Goal: Information Seeking & Learning: Learn about a topic

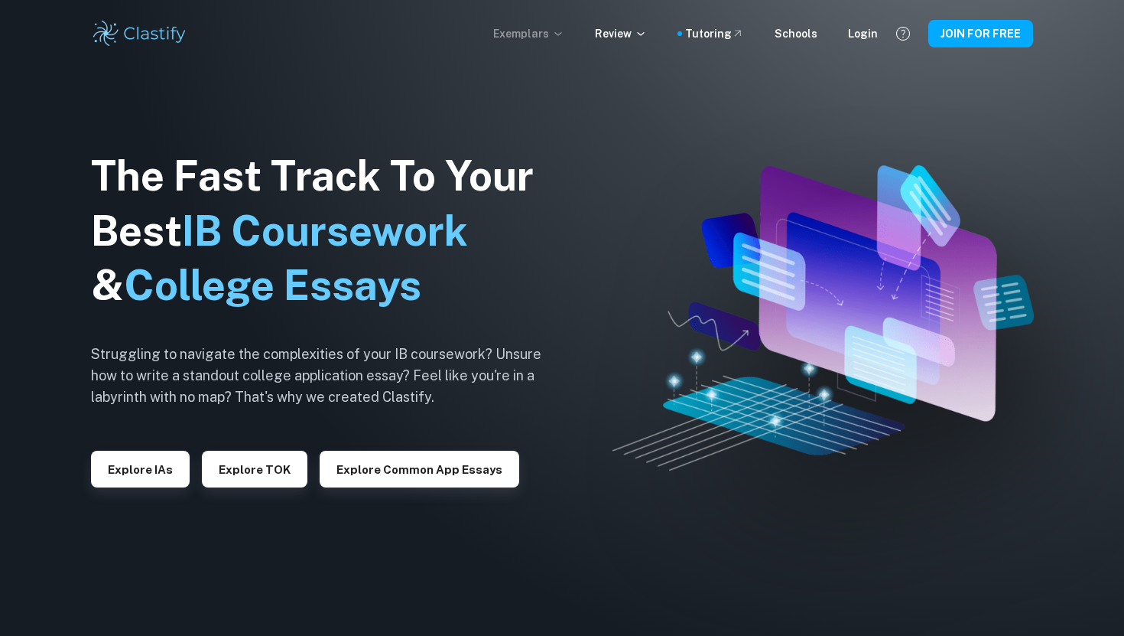
click at [525, 28] on p "Exemplars" at bounding box center [528, 33] width 71 height 17
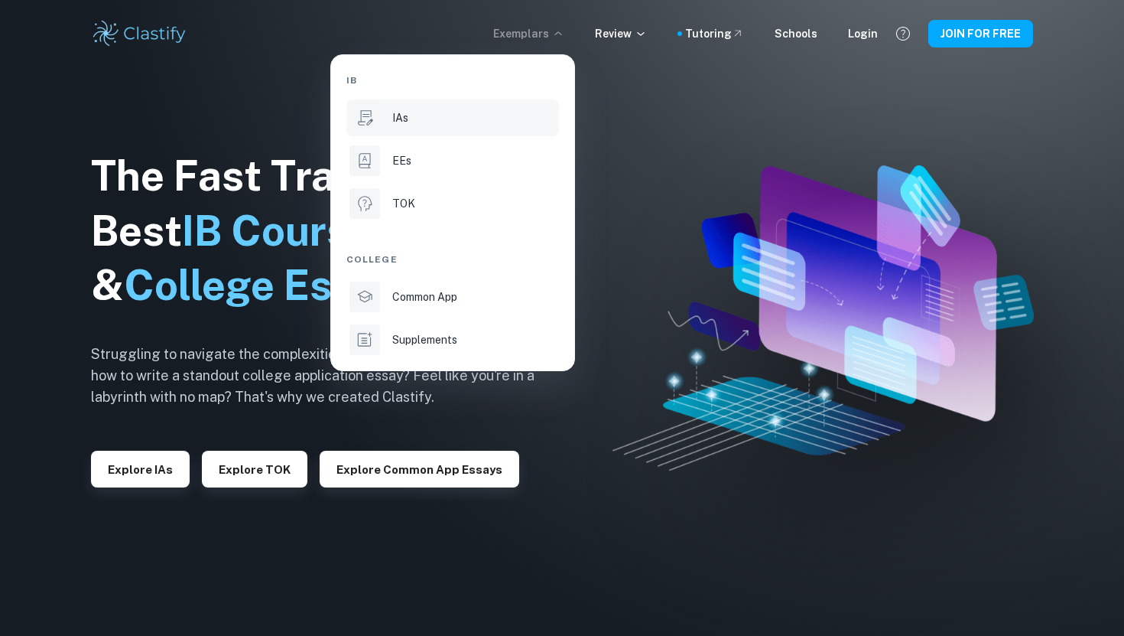
click at [395, 117] on p "IAs" at bounding box center [400, 117] width 16 height 17
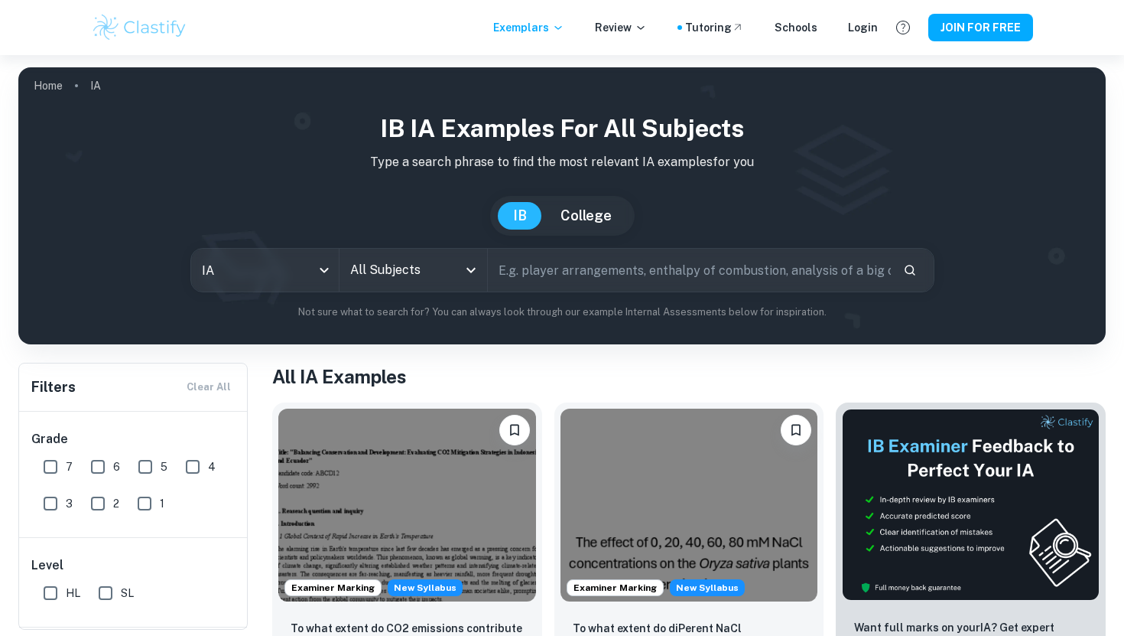
click at [589, 279] on input "text" at bounding box center [689, 270] width 403 height 43
click at [471, 284] on div "All Subjects" at bounding box center [414, 270] width 148 height 43
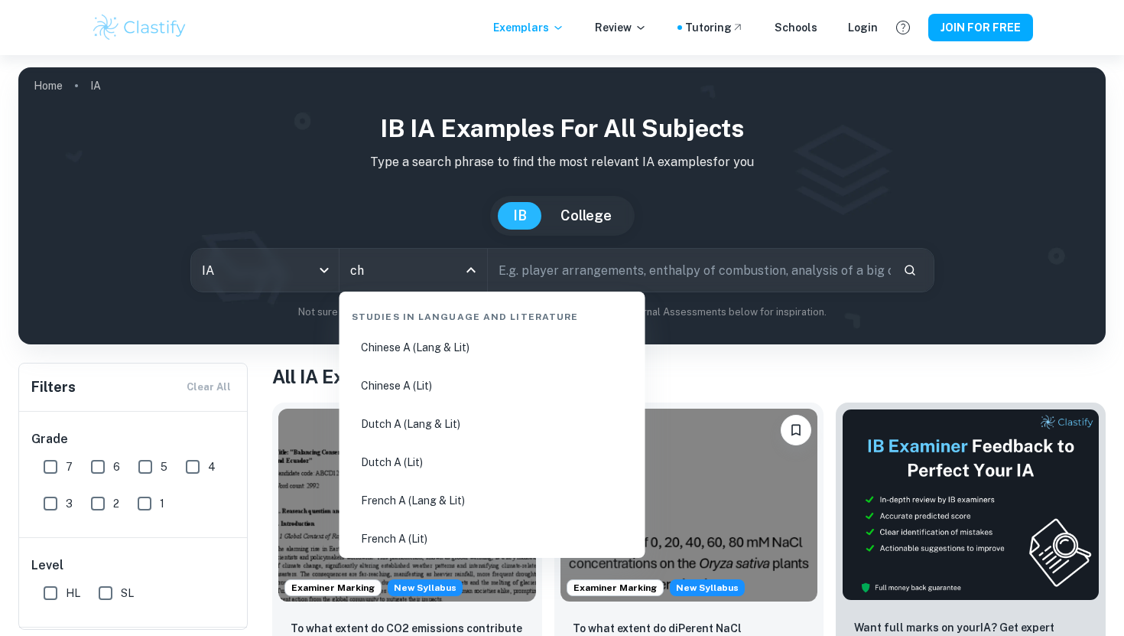
type input "c"
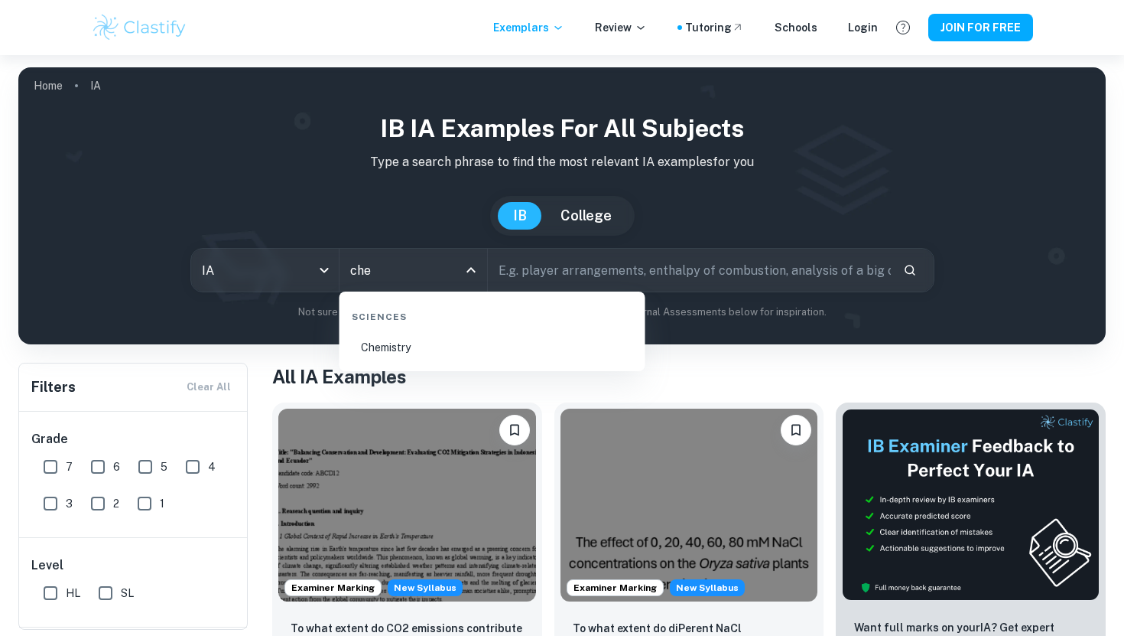
click at [416, 349] on li "Chemistry" at bounding box center [493, 347] width 294 height 35
type input "Chemistry"
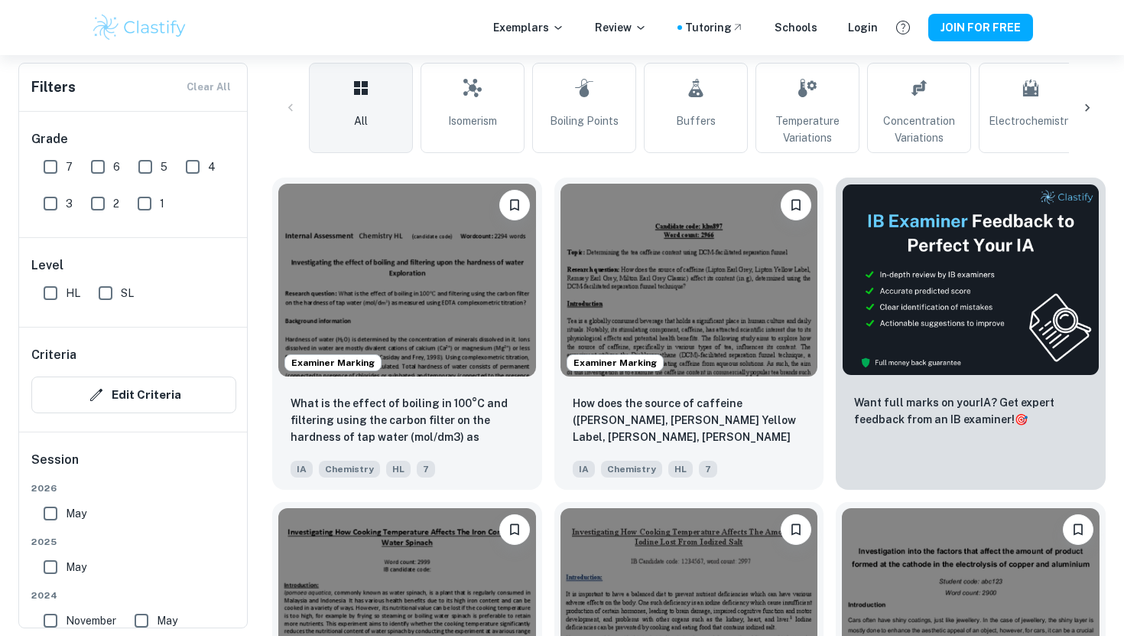
scroll to position [366, 0]
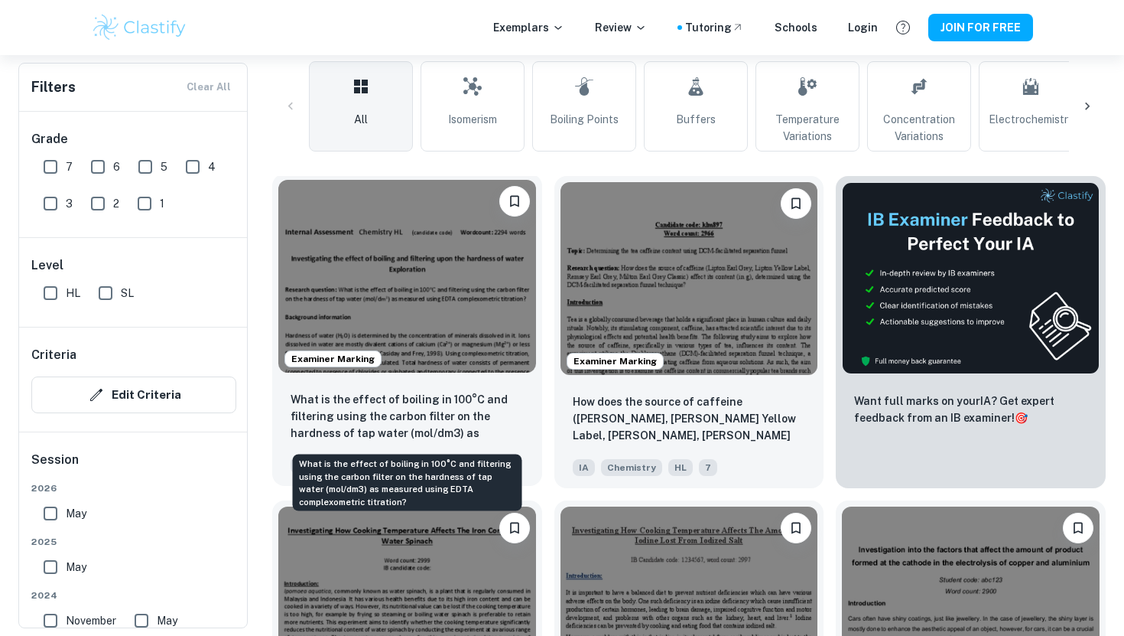
click at [369, 402] on p "What is the effect of boiling in 100°C and filtering using the carbon filter on…" at bounding box center [407, 417] width 233 height 52
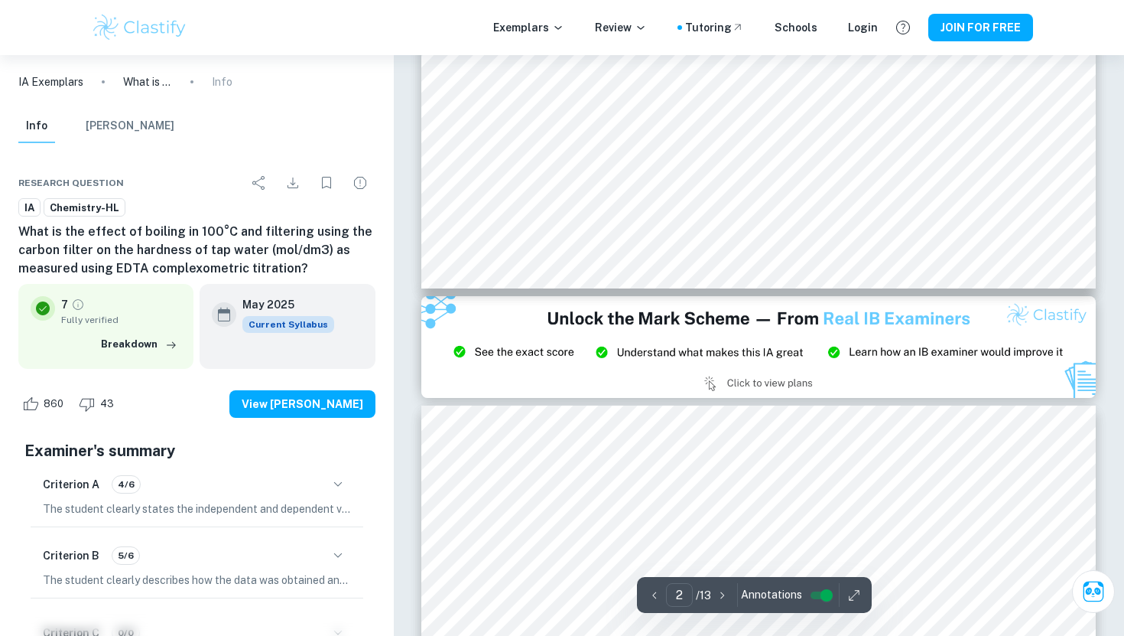
type input "3"
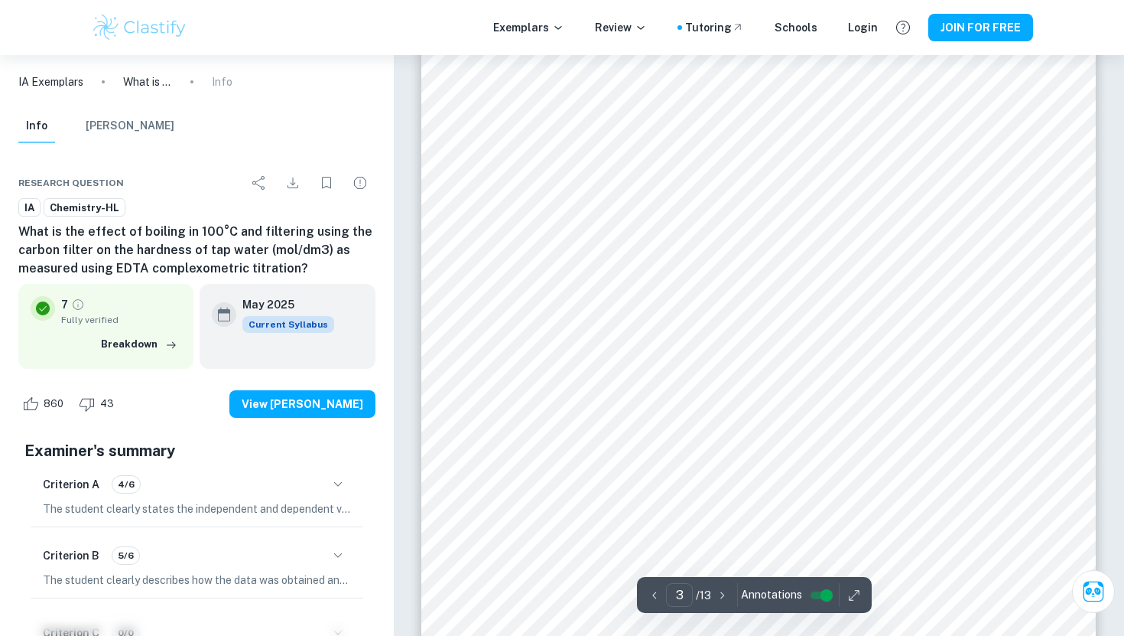
scroll to position [2311, 0]
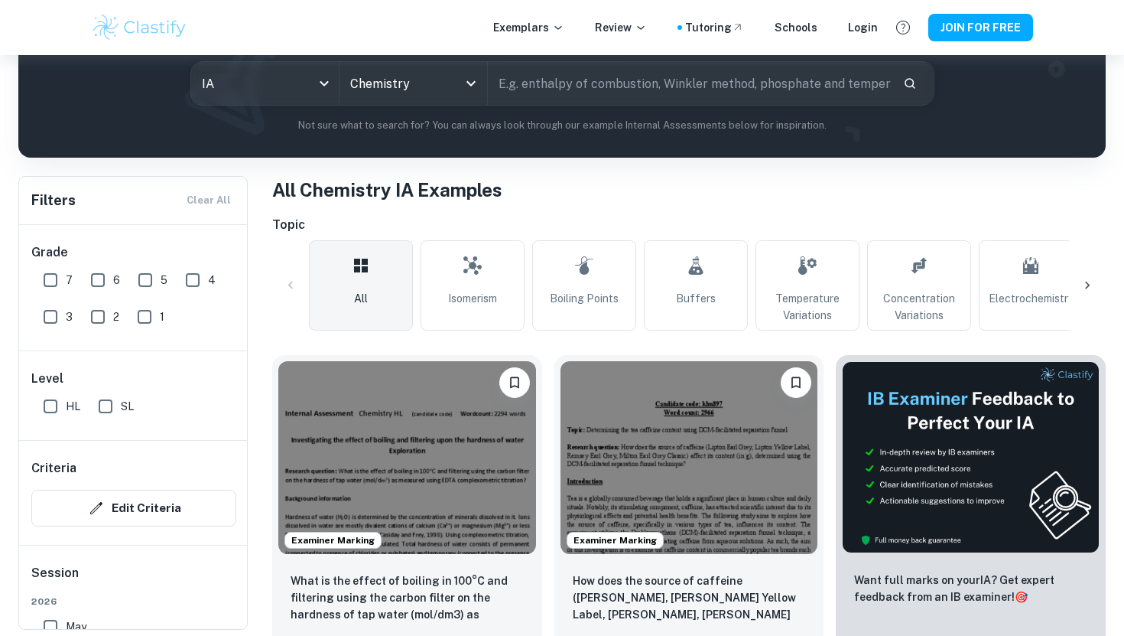
scroll to position [109, 0]
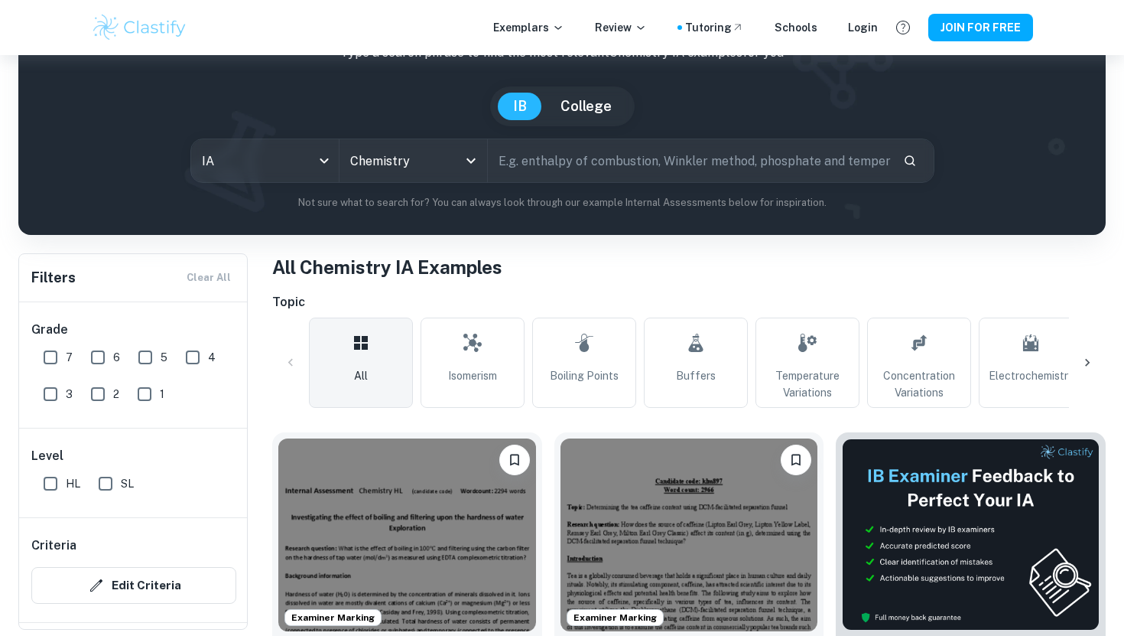
click at [600, 173] on input "text" at bounding box center [689, 160] width 403 height 43
type input "calorimetry"
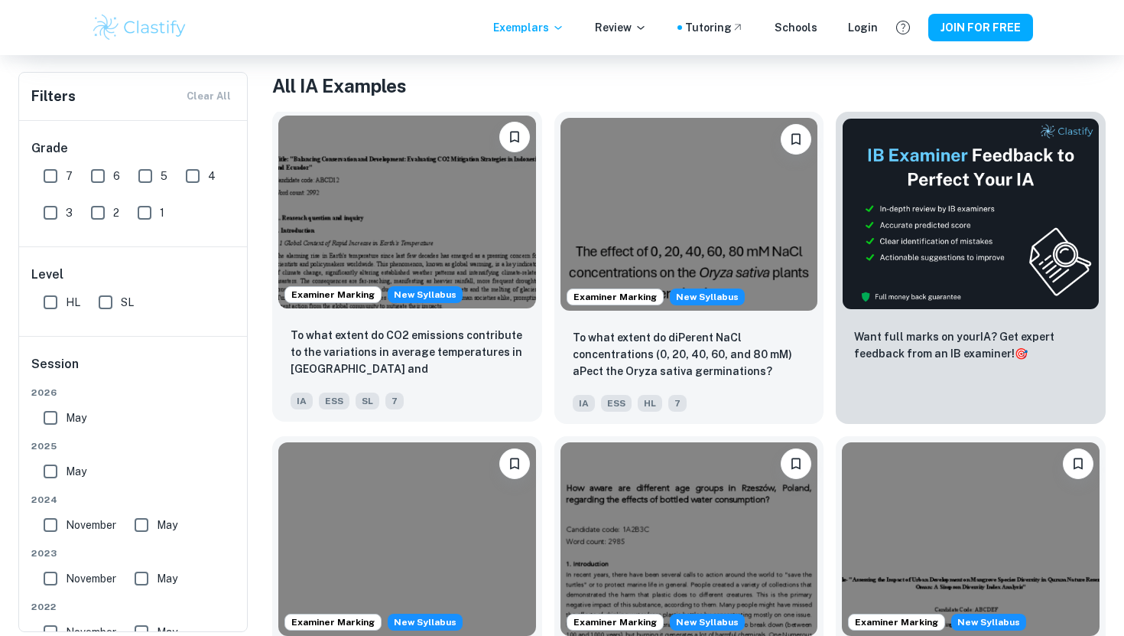
scroll to position [289, 0]
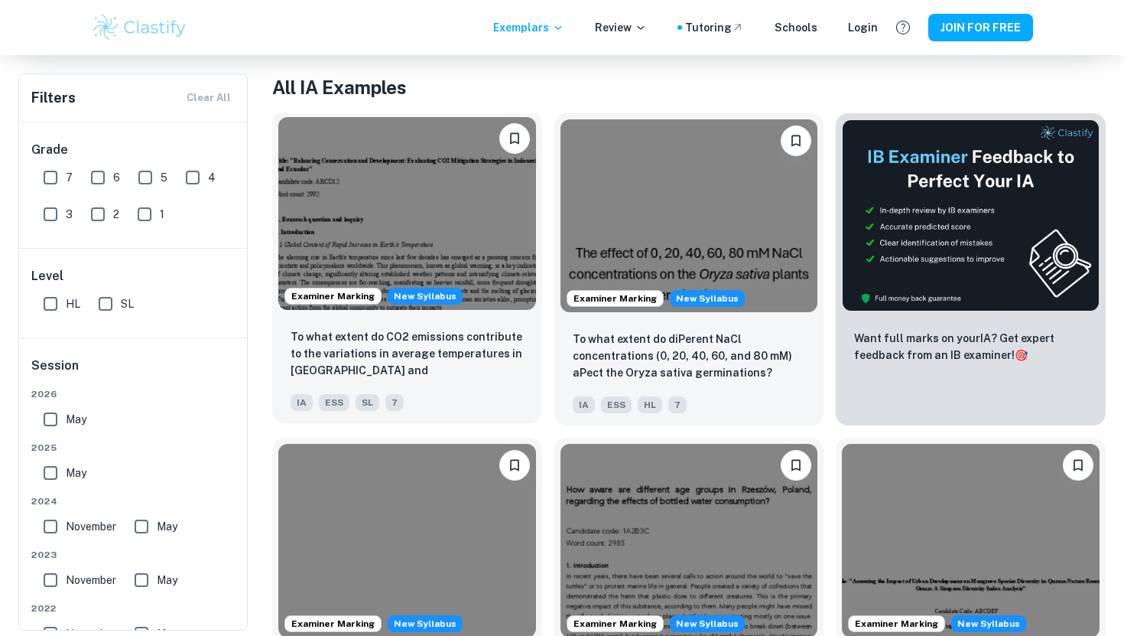
click at [400, 229] on img at bounding box center [407, 213] width 258 height 193
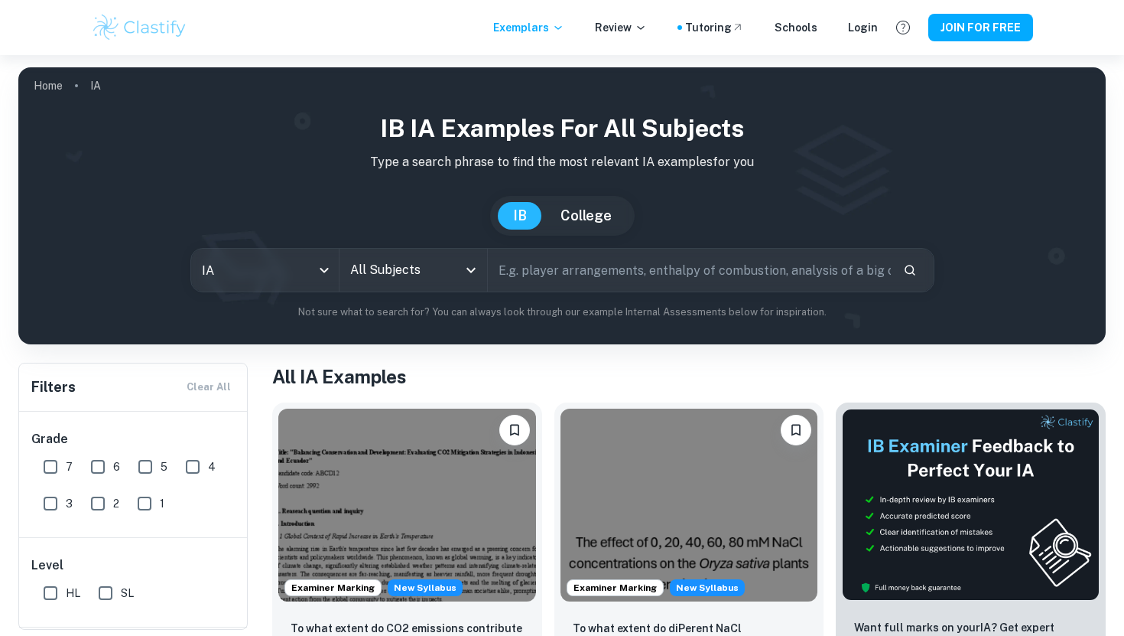
click at [407, 283] on input "All Subjects" at bounding box center [401, 269] width 111 height 29
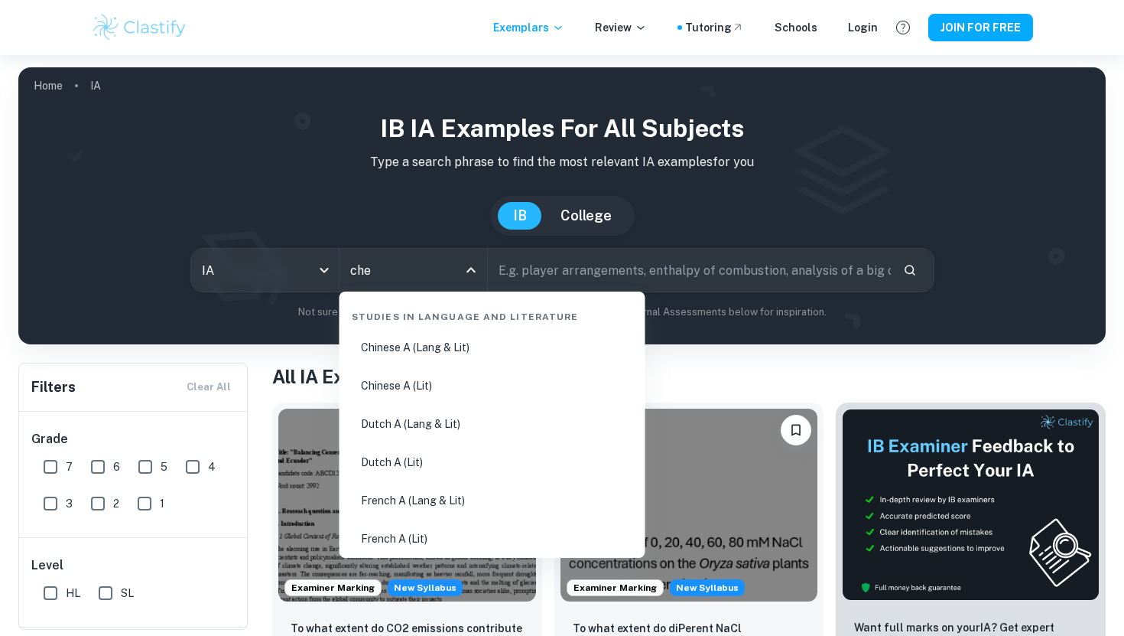
type input "chem"
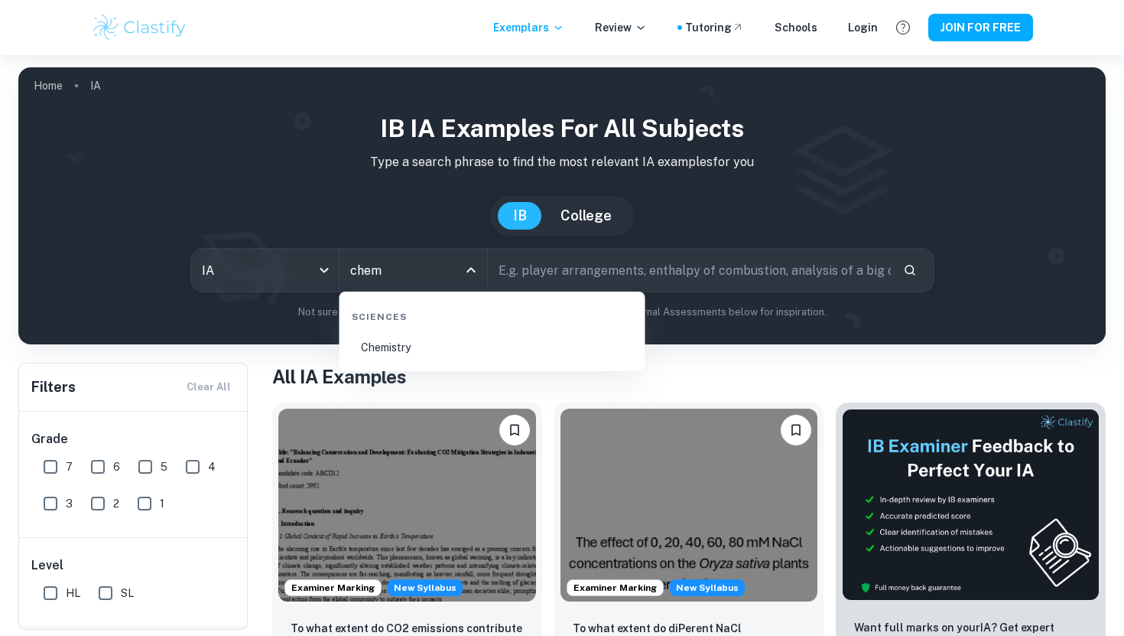
click at [398, 340] on li "Chemistry" at bounding box center [493, 347] width 294 height 35
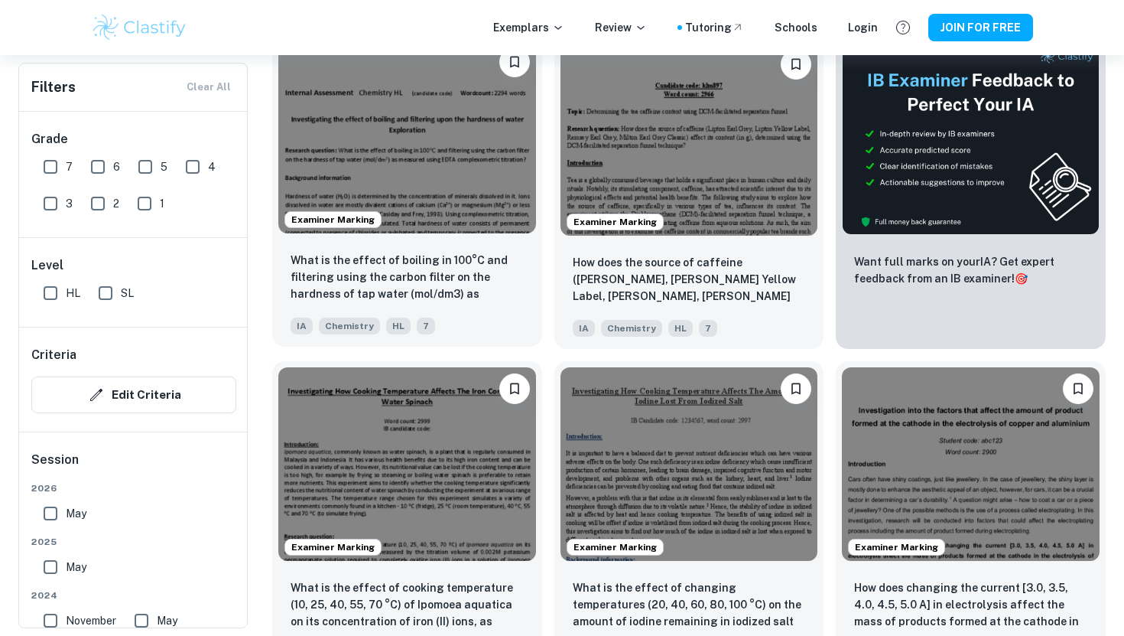
scroll to position [509, 0]
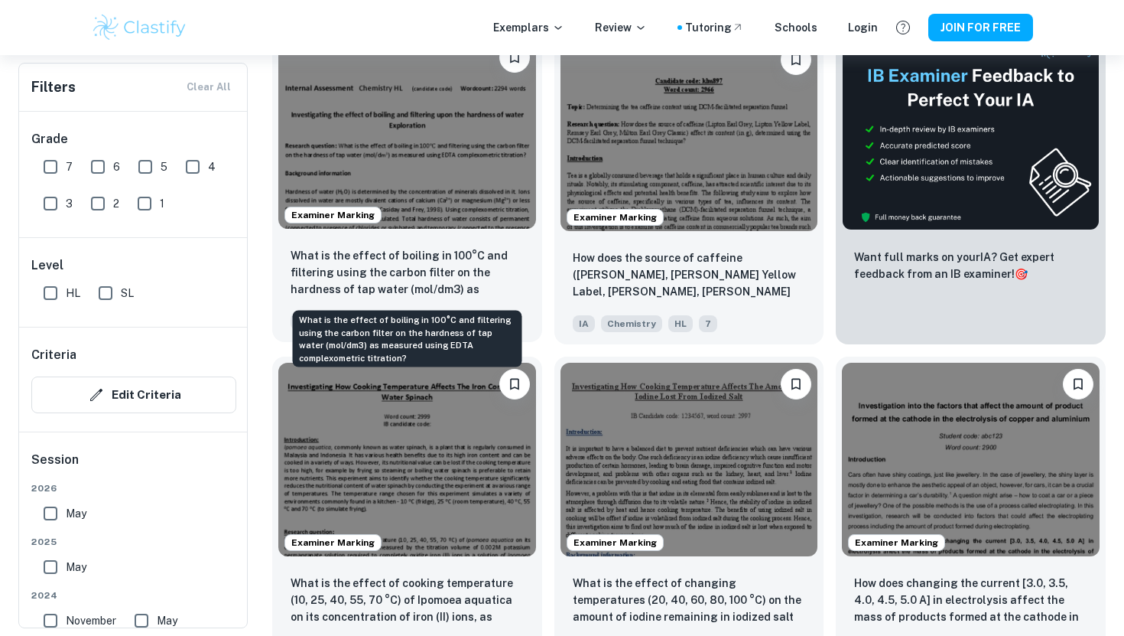
click at [483, 254] on p "What is the effect of boiling in 100°C and filtering using the carbon filter on…" at bounding box center [407, 273] width 233 height 52
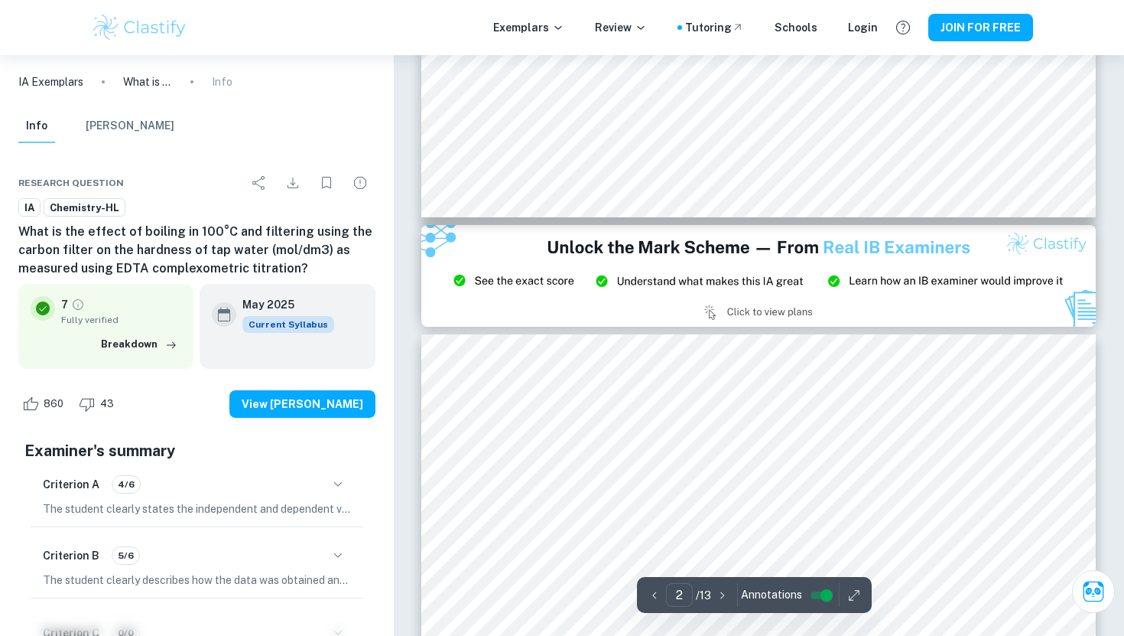
type input "3"
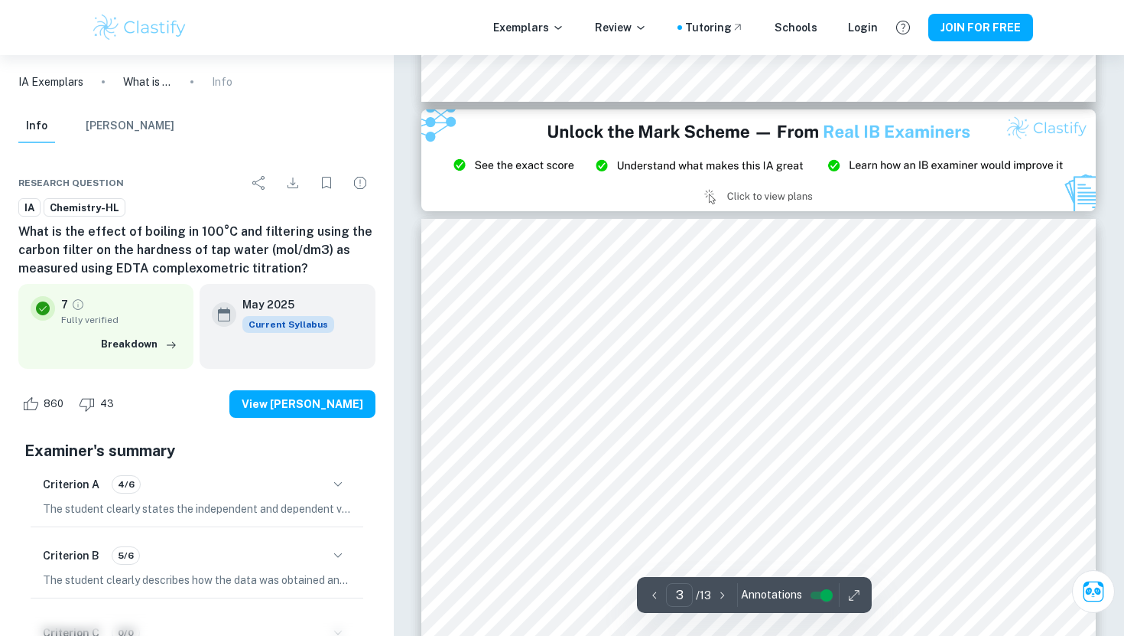
scroll to position [2015, 0]
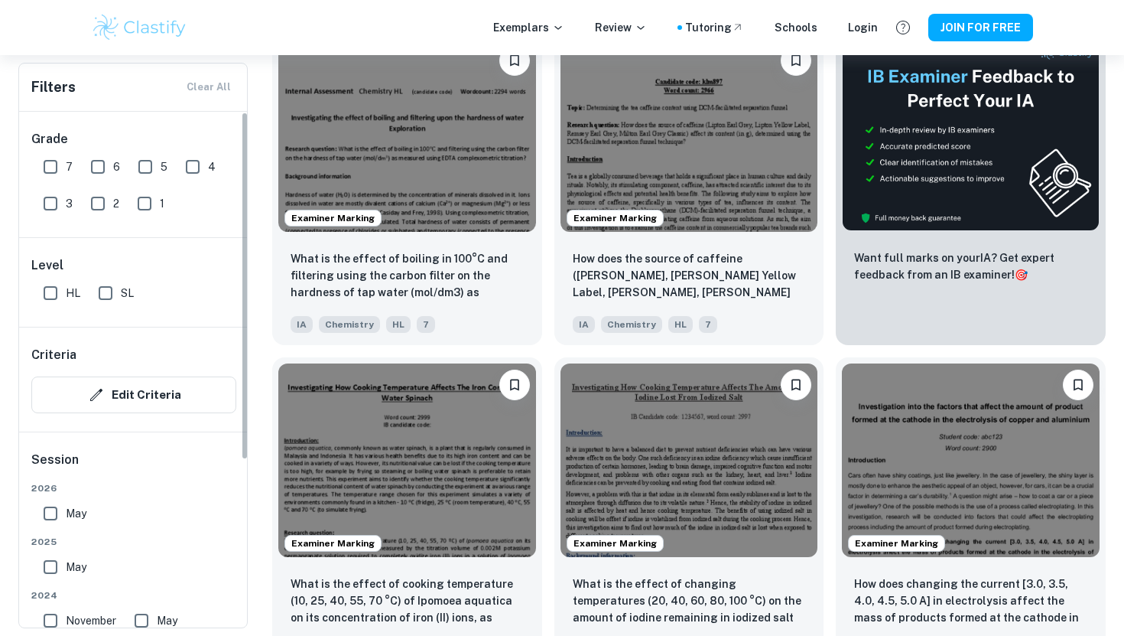
scroll to position [492, 0]
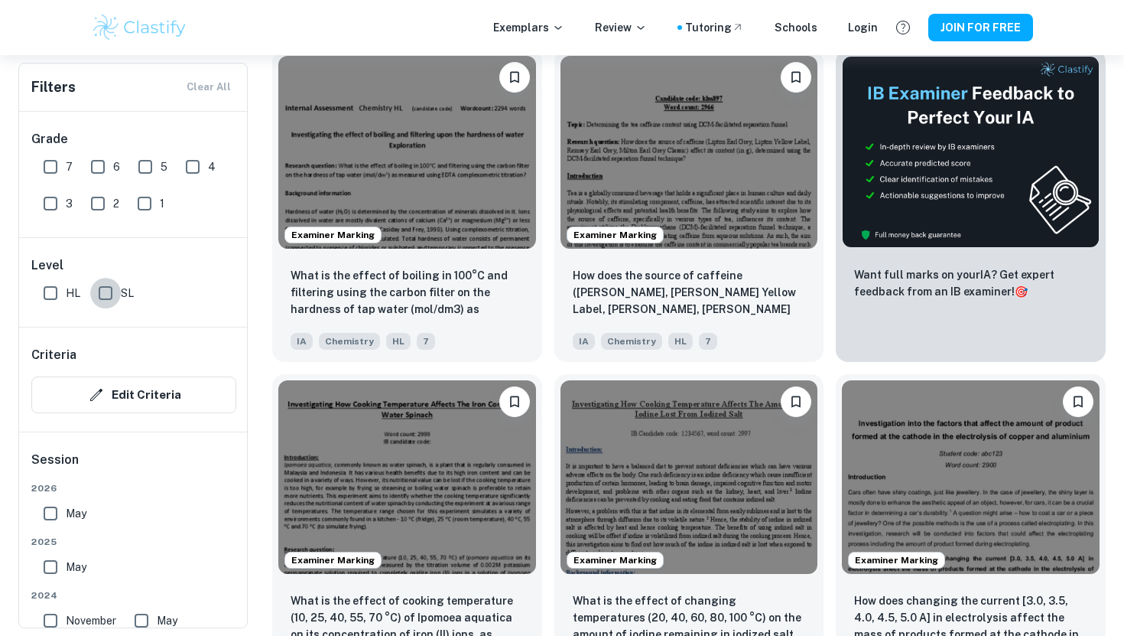
click at [119, 288] on input "SL" at bounding box center [105, 293] width 31 height 31
checkbox input "true"
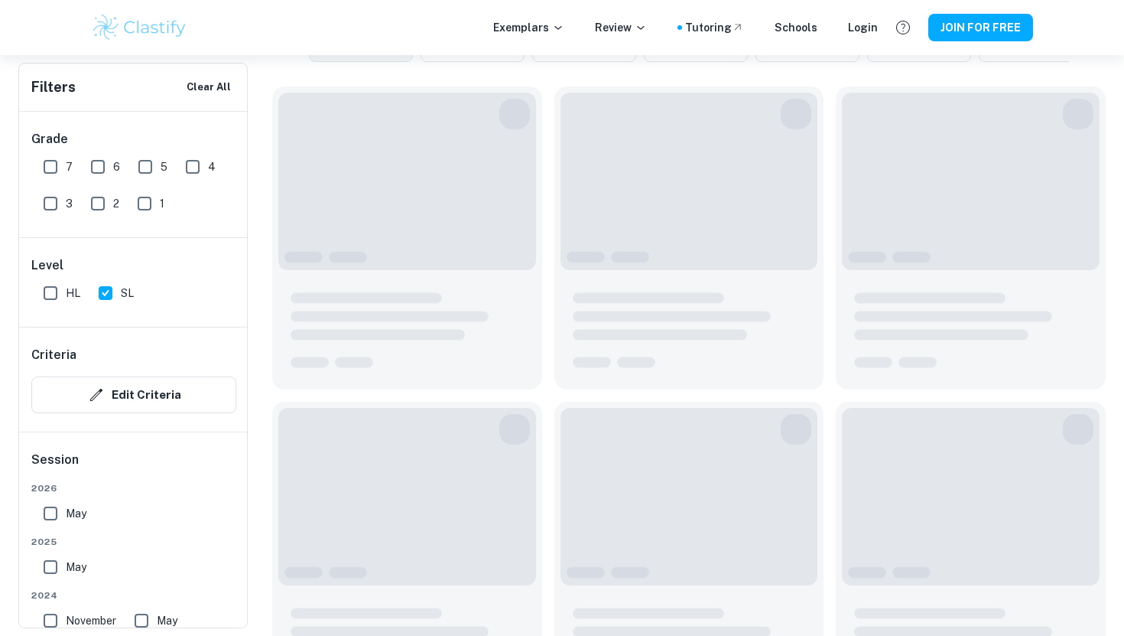
scroll to position [529, 0]
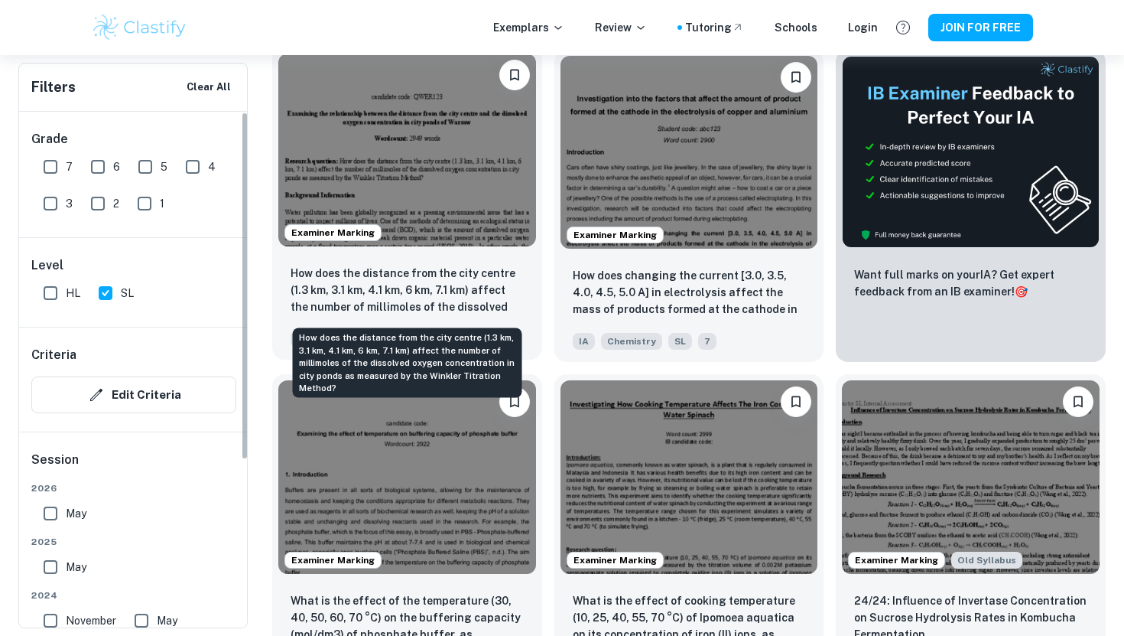
click at [435, 285] on p "How does the distance from the city centre (1.3 km, 3.1 km, 4.1 km, 6 km, 7.1 k…" at bounding box center [407, 291] width 233 height 52
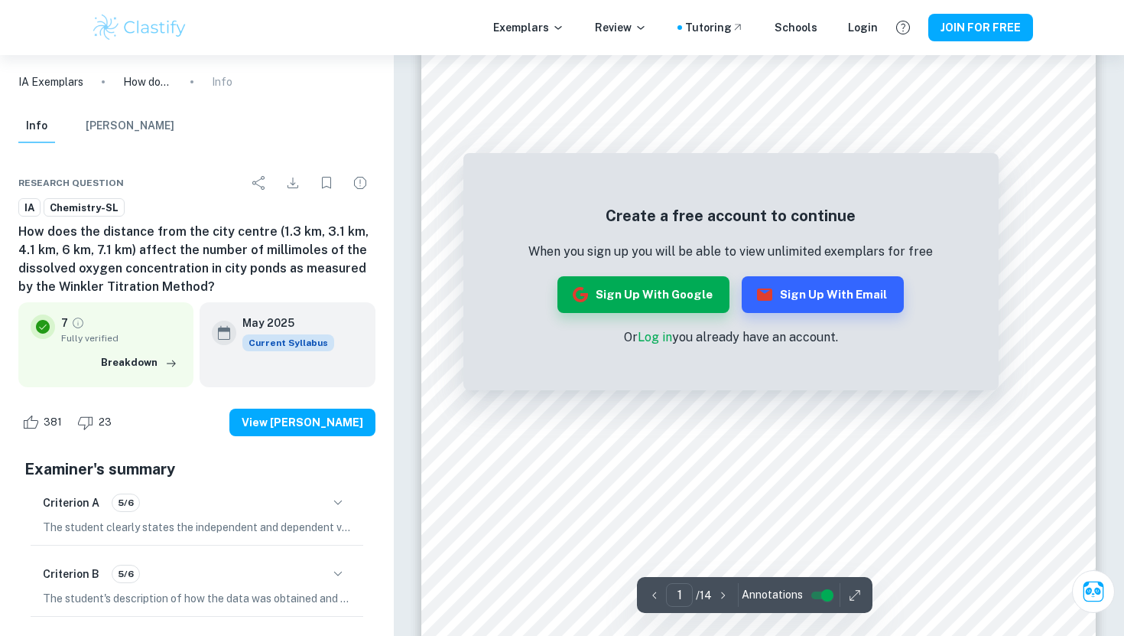
scroll to position [220, 0]
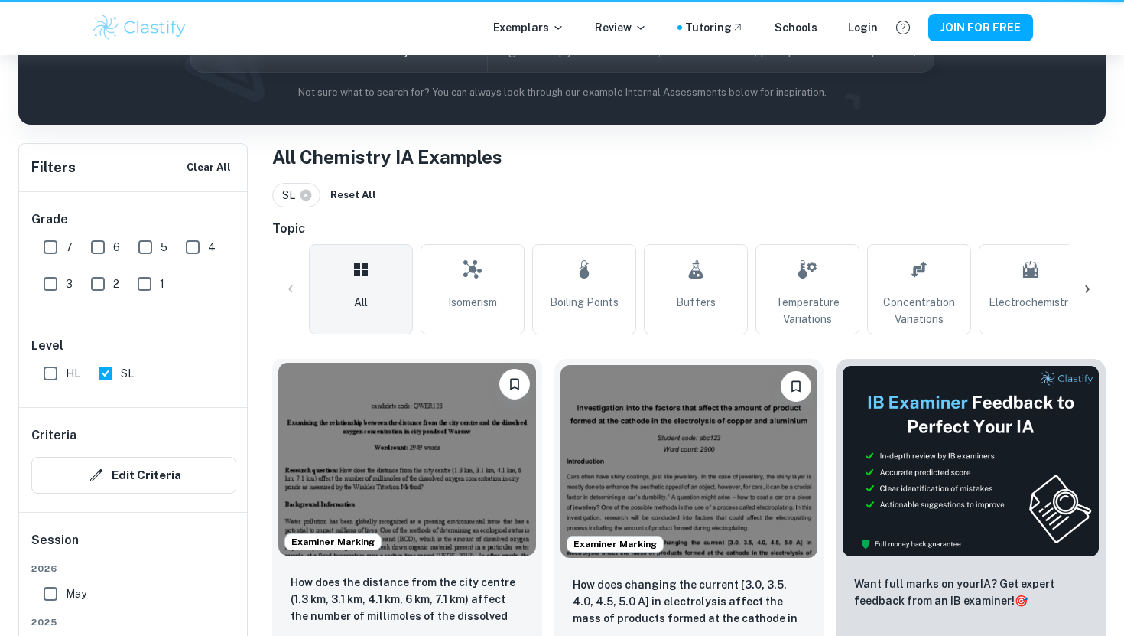
scroll to position [529, 0]
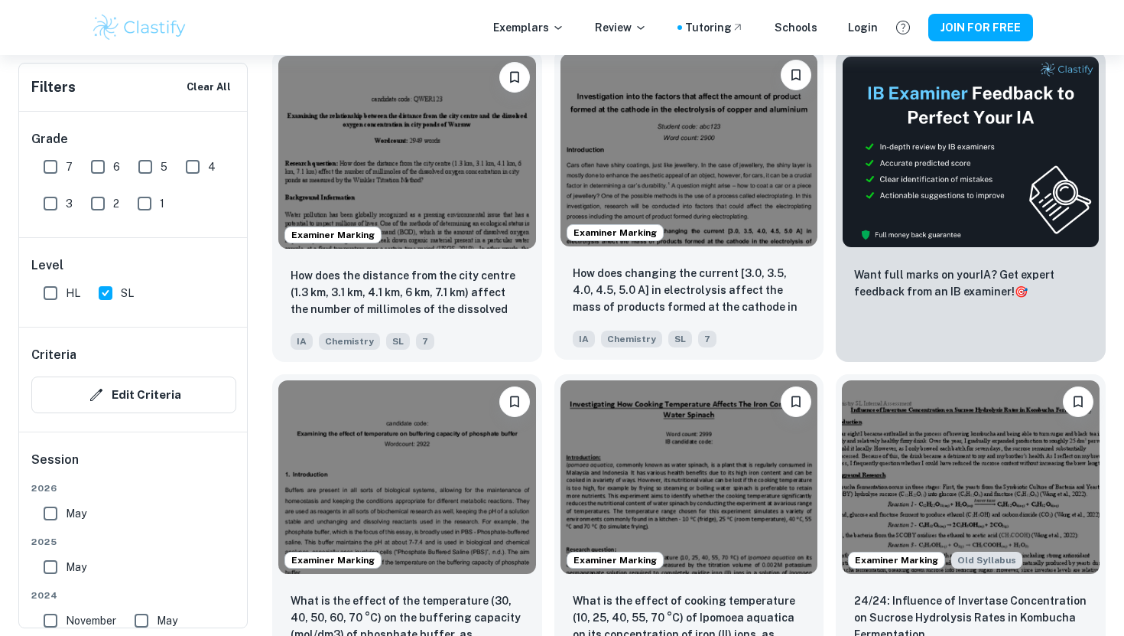
click at [766, 180] on img at bounding box center [690, 150] width 258 height 193
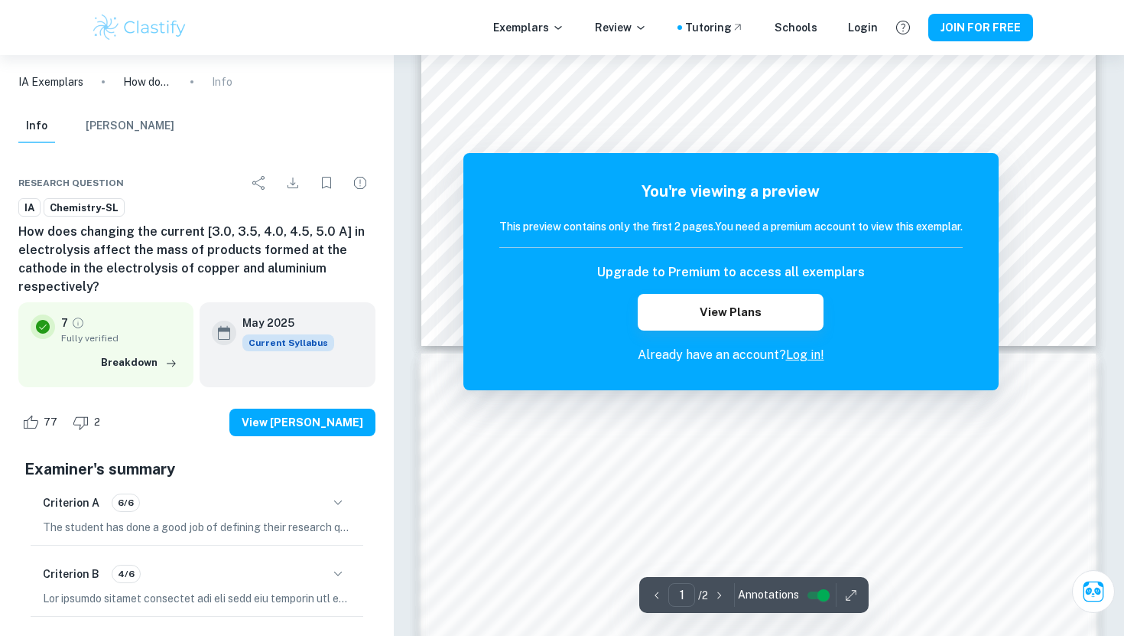
scroll to position [701, 0]
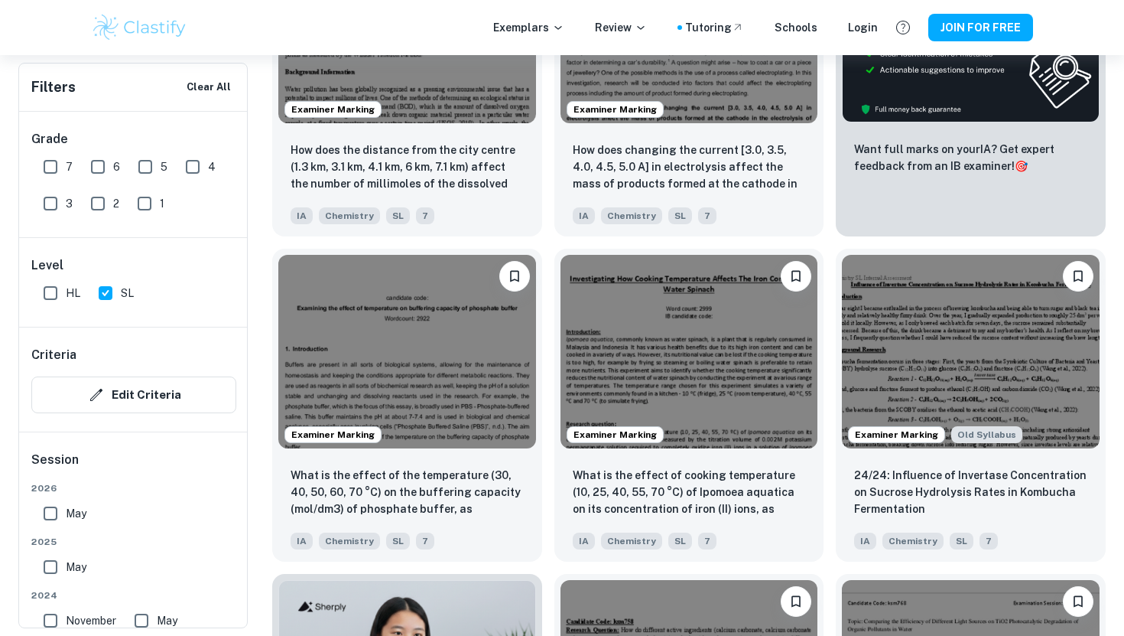
scroll to position [653, 0]
